Goal: Information Seeking & Learning: Learn about a topic

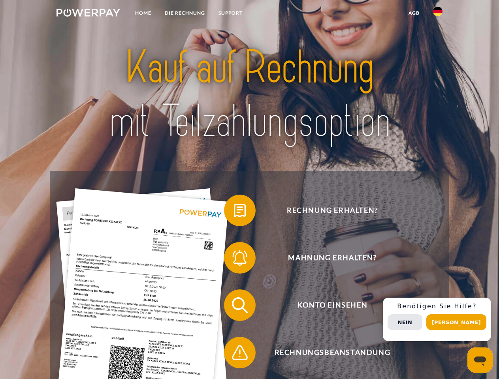
click at [88, 14] on img at bounding box center [88, 13] width 64 height 8
click at [437, 14] on img at bounding box center [437, 11] width 9 height 9
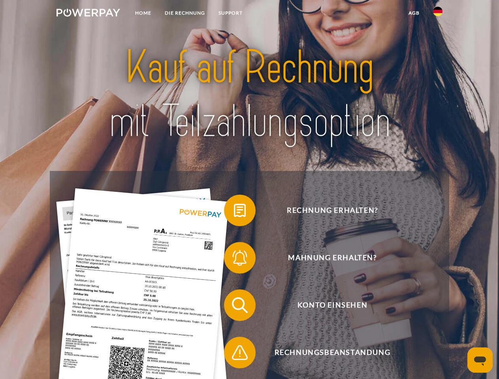
click at [413, 13] on link "agb" at bounding box center [413, 13] width 24 height 14
click at [234, 212] on span at bounding box center [227, 210] width 39 height 39
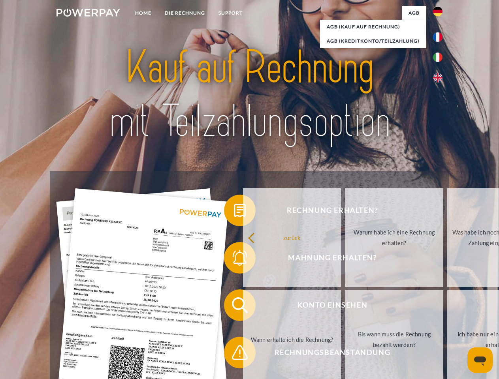
click at [235, 259] on div "zurück Warum habe ich eine Rechnung erhalten? Was habe ich noch offen, ist mein…" at bounding box center [394, 289] width 319 height 204
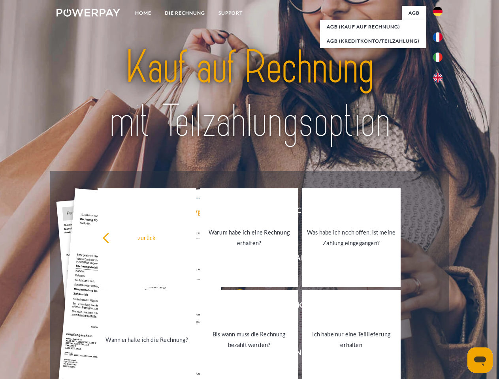
click at [234, 307] on link "Bis wann muss die Rechnung bezahlt werden?" at bounding box center [249, 339] width 98 height 99
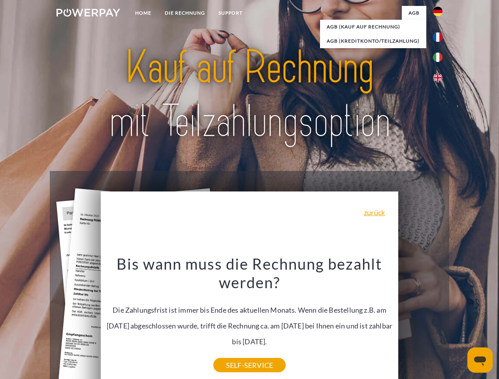
click at [234, 354] on div "Bis wann muss die Rechnung bezahlt werden? Die Zahlungsfrist ist immer bis Ende…" at bounding box center [249, 309] width 288 height 111
click at [439, 319] on div "Rechnung erhalten? Mahnung erhalten? Konto einsehen" at bounding box center [249, 329] width 399 height 316
click at [420, 321] on span "Konto einsehen" at bounding box center [331, 305] width 193 height 32
click at [459, 322] on header "Home DIE RECHNUNG SUPPORT" at bounding box center [249, 272] width 499 height 545
